Goal: Navigation & Orientation: Find specific page/section

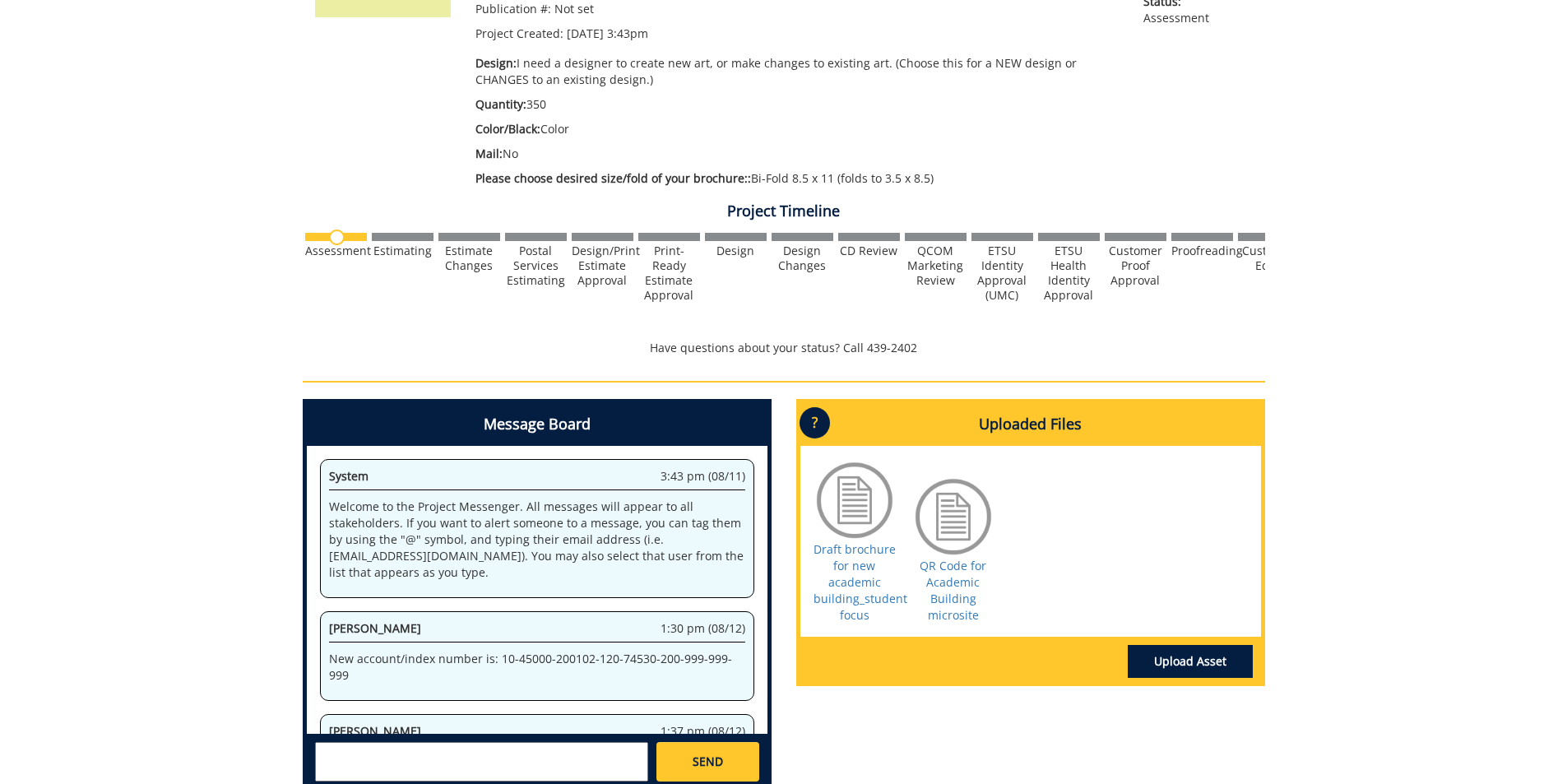
scroll to position [217, 0]
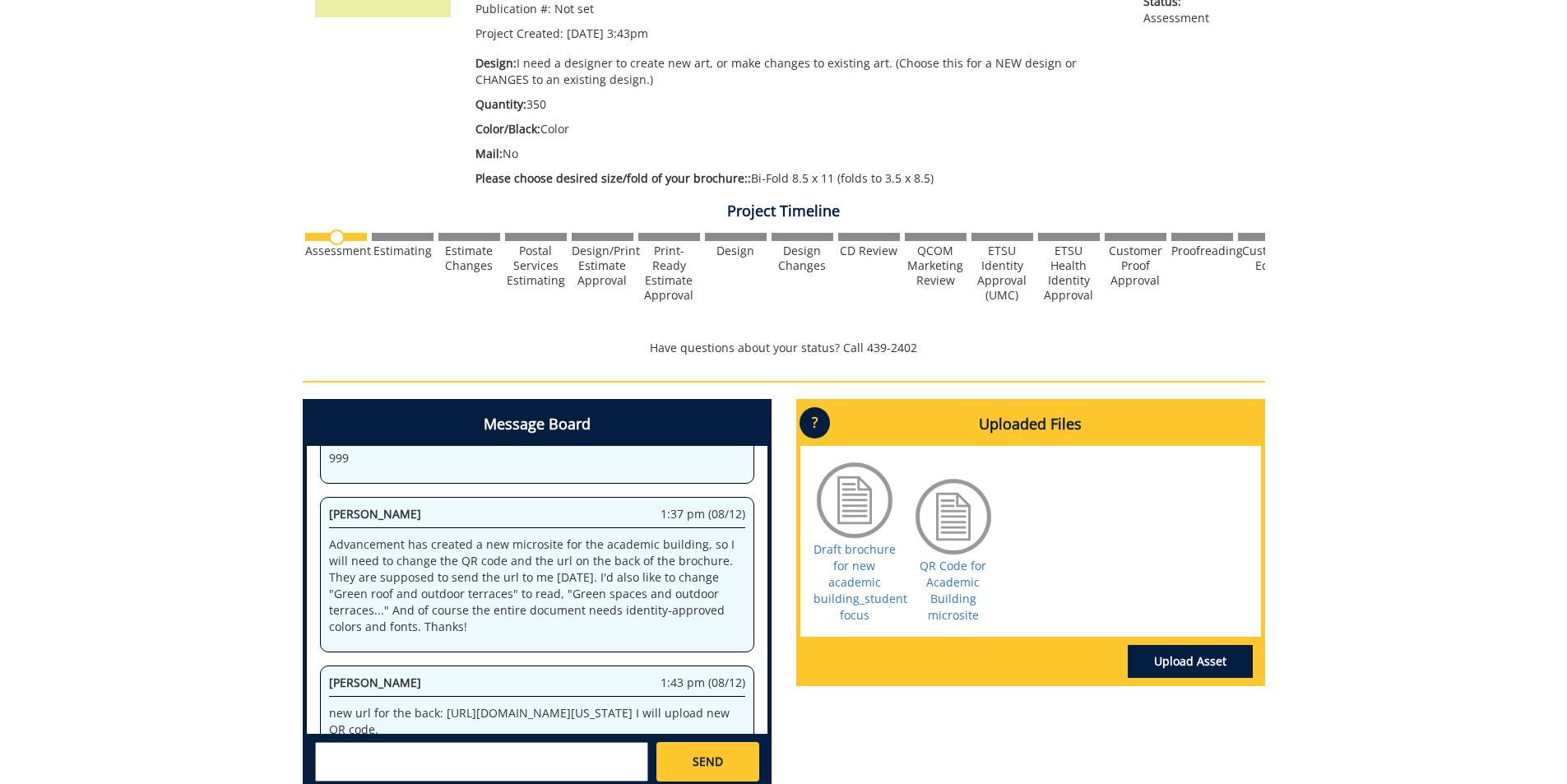
click at [261, 235] on div "260267-A JenniferPrice-Brochure Estimate Approver: [EMAIL_ADDRESS][DOMAIN_NAME]…" at bounding box center [784, 324] width 1567 height 964
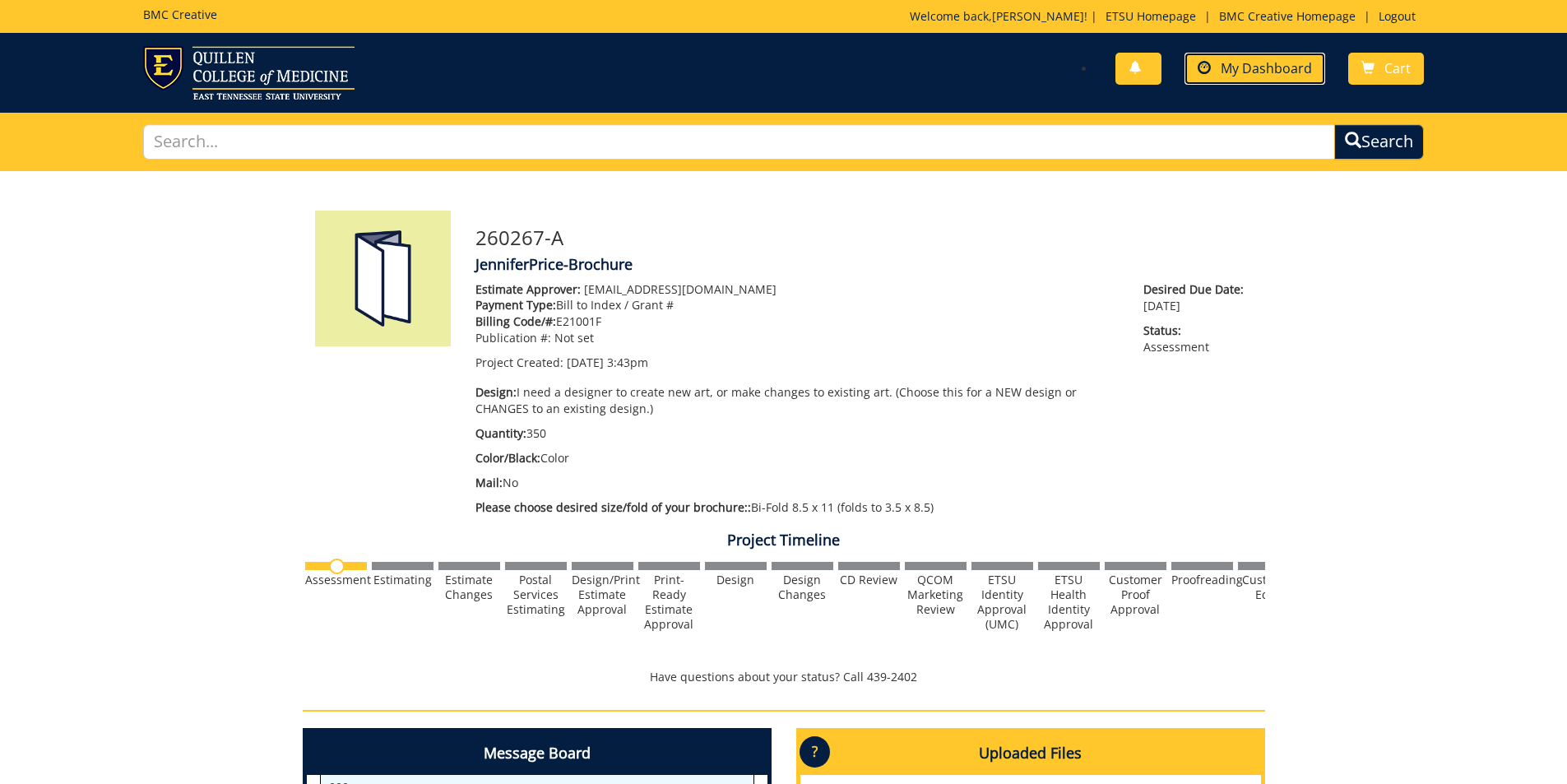
click at [1241, 78] on link "My Dashboard" at bounding box center [1255, 69] width 141 height 32
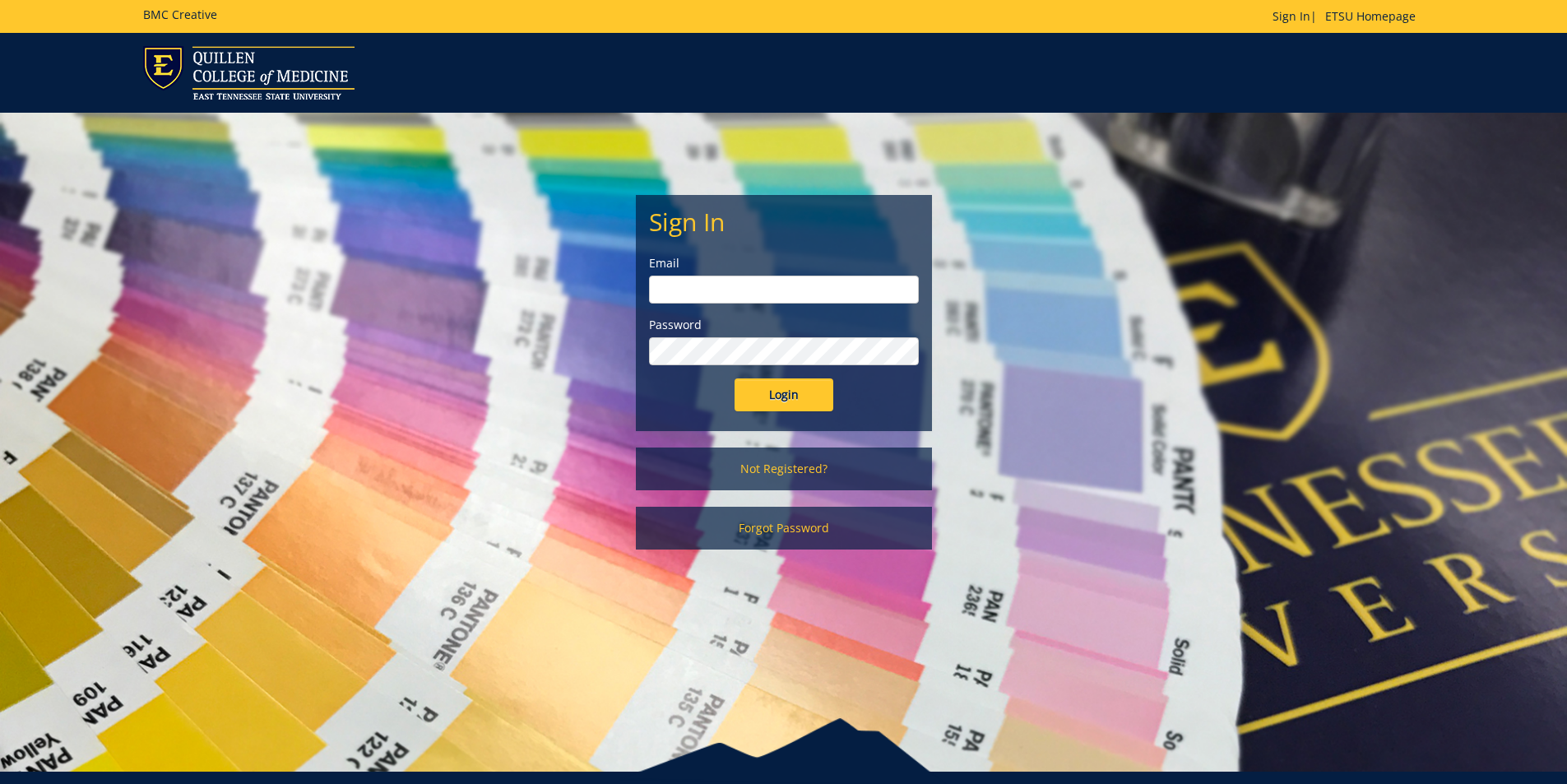
type input "[EMAIL_ADDRESS][DOMAIN_NAME]"
click at [787, 390] on input "Login" at bounding box center [784, 395] width 99 height 33
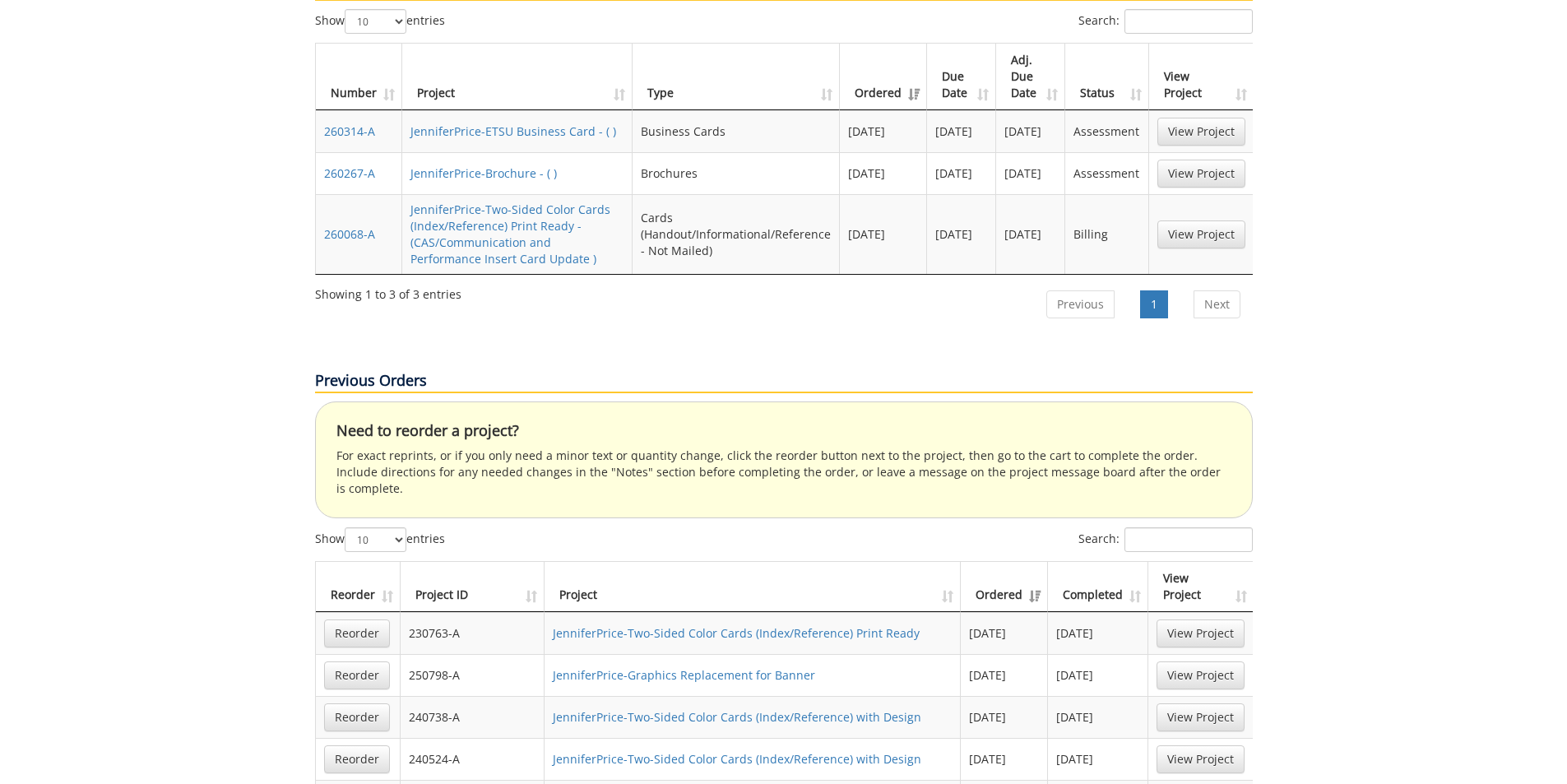
scroll to position [576, 0]
